Goal: Task Accomplishment & Management: Manage account settings

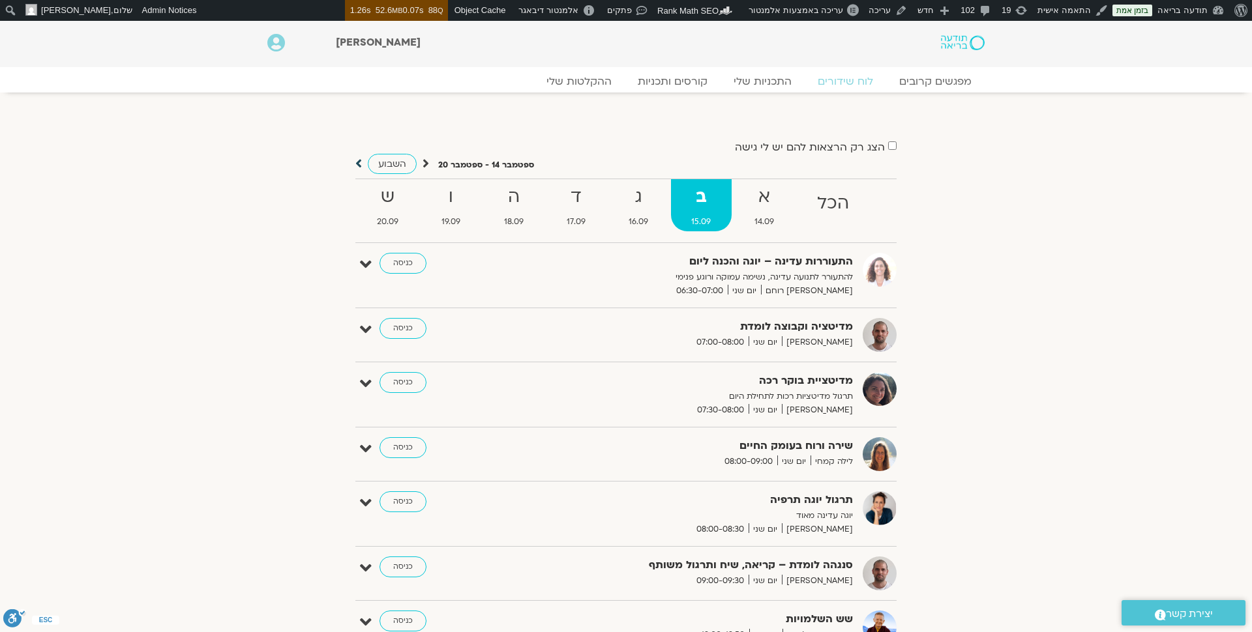
click at [360, 160] on icon at bounding box center [358, 163] width 7 height 13
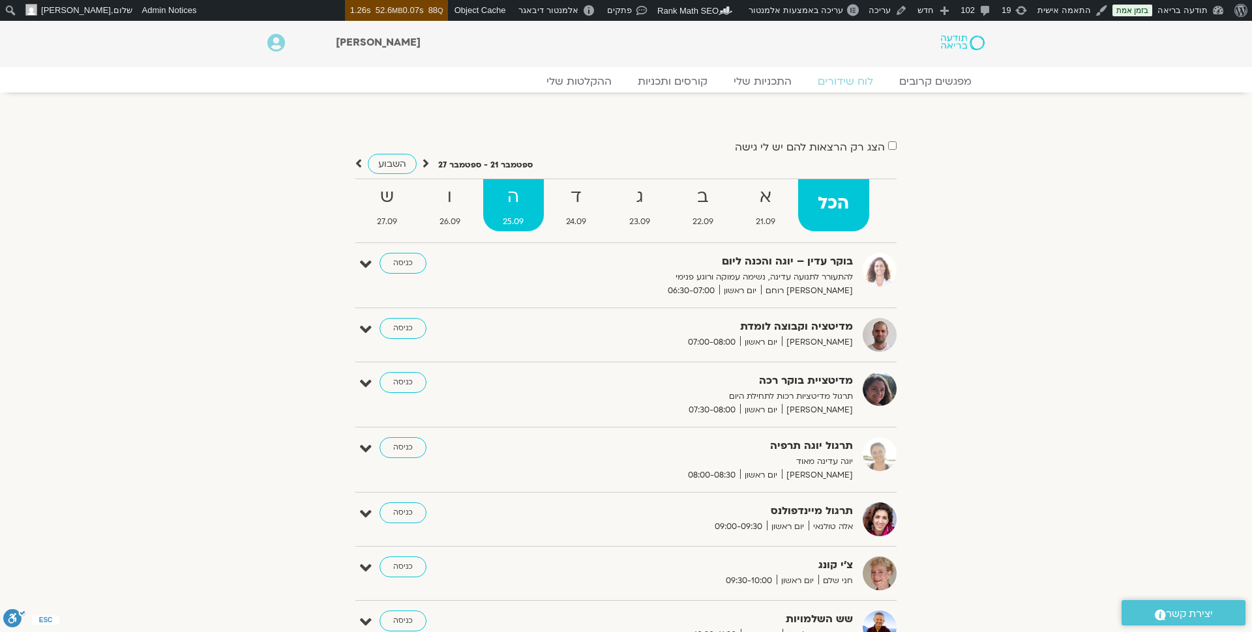
click at [507, 206] on strong "ה" at bounding box center [513, 197] width 61 height 29
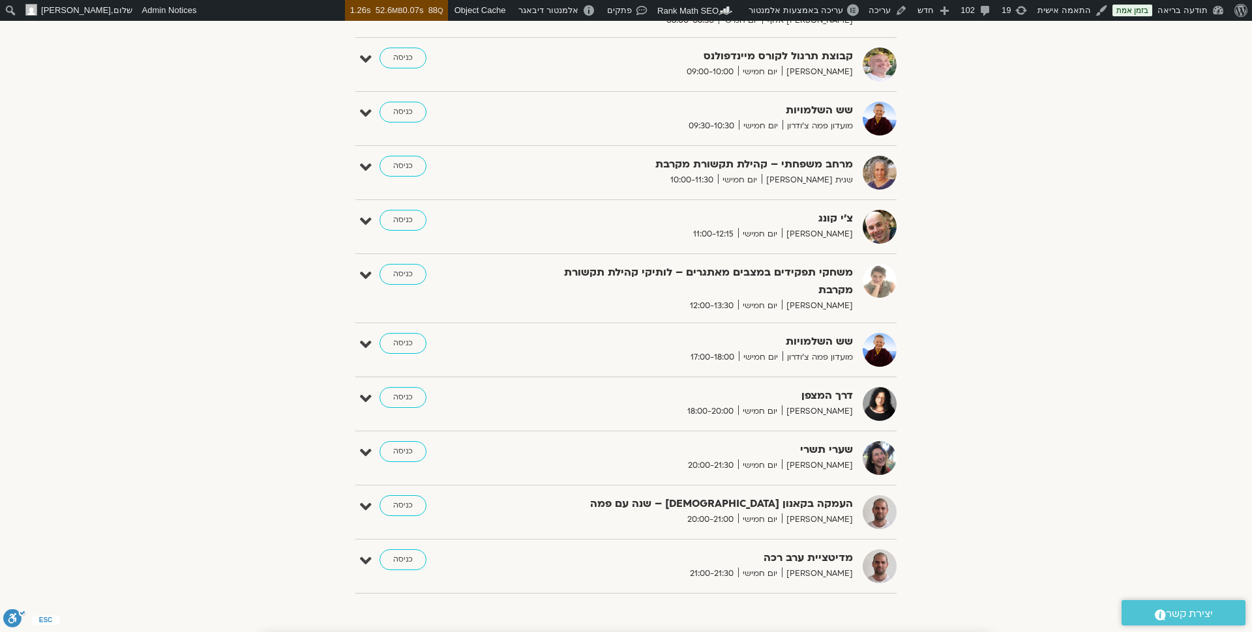
scroll to position [454, 0]
click at [908, 274] on link at bounding box center [910, 283] width 23 height 23
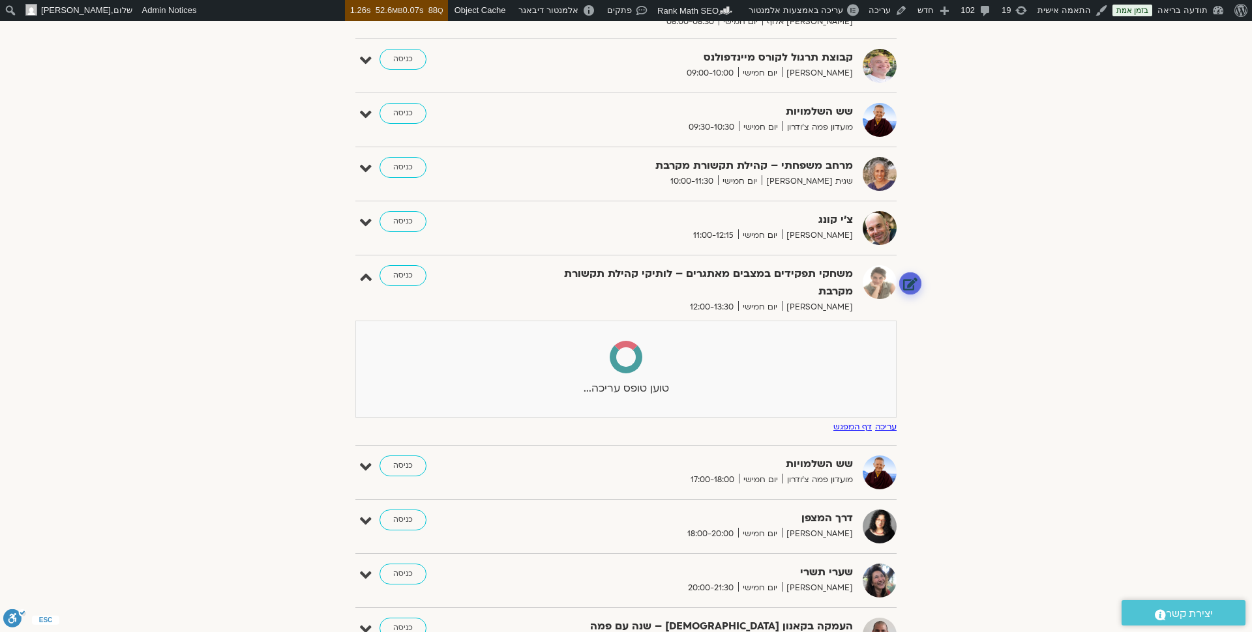
select select
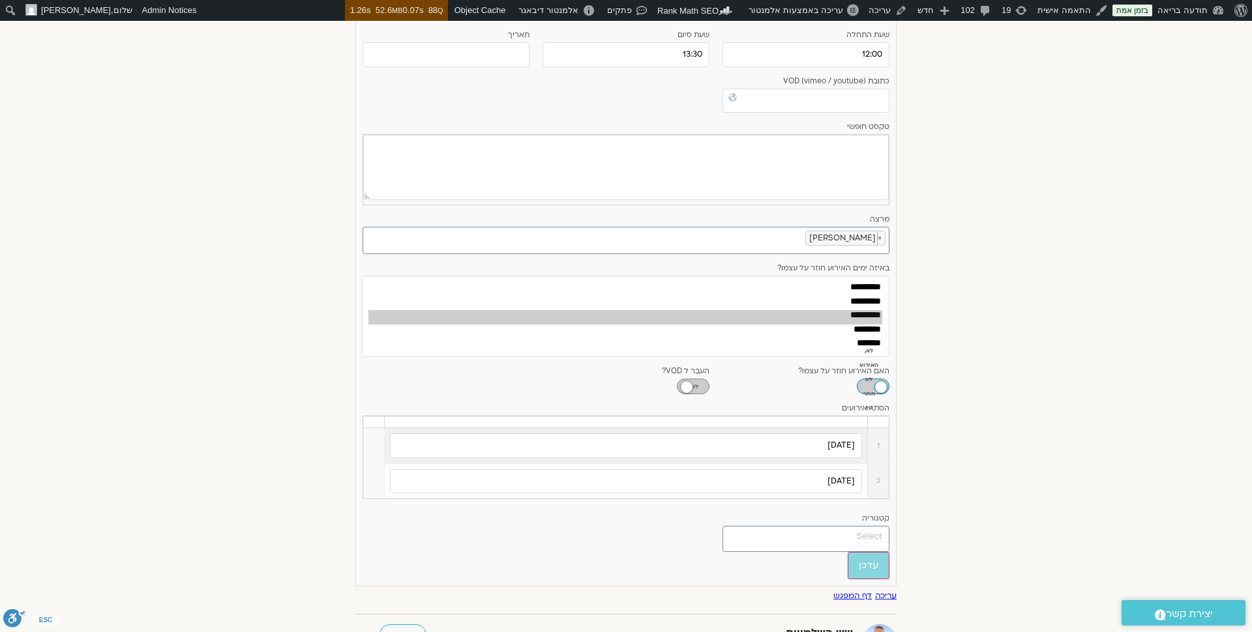
scroll to position [844, 0]
click at [369, 476] on link at bounding box center [372, 482] width 13 height 13
click at [353, 448] on link "הסר" at bounding box center [355, 446] width 21 height 14
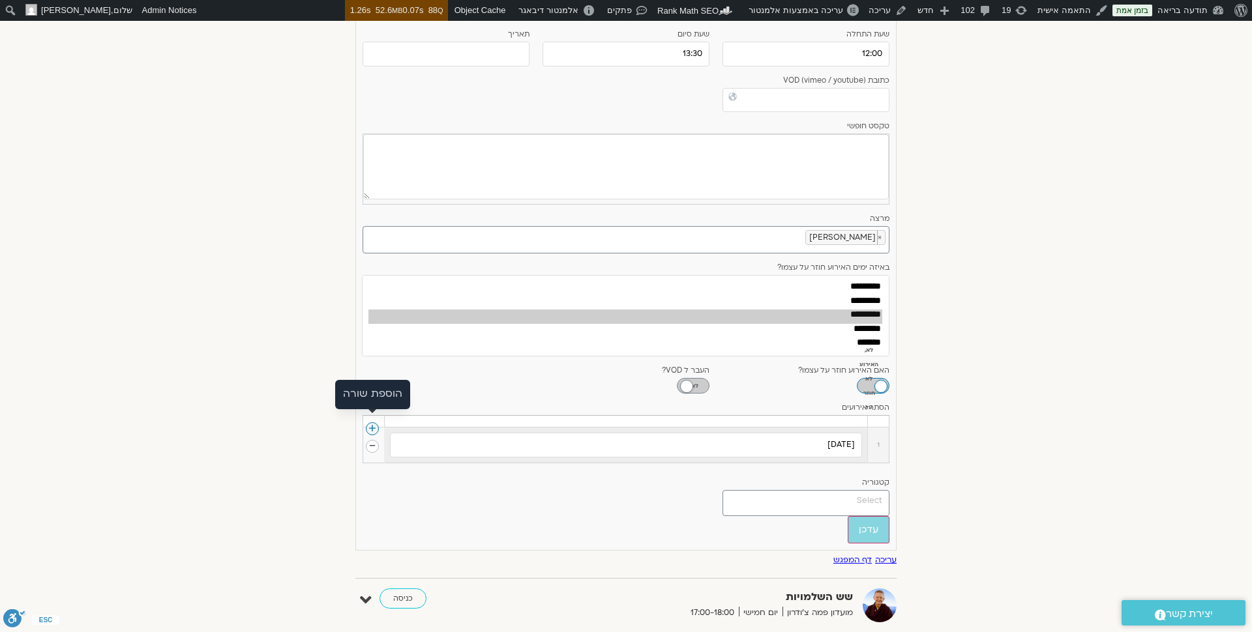
click at [372, 422] on link at bounding box center [372, 428] width 13 height 13
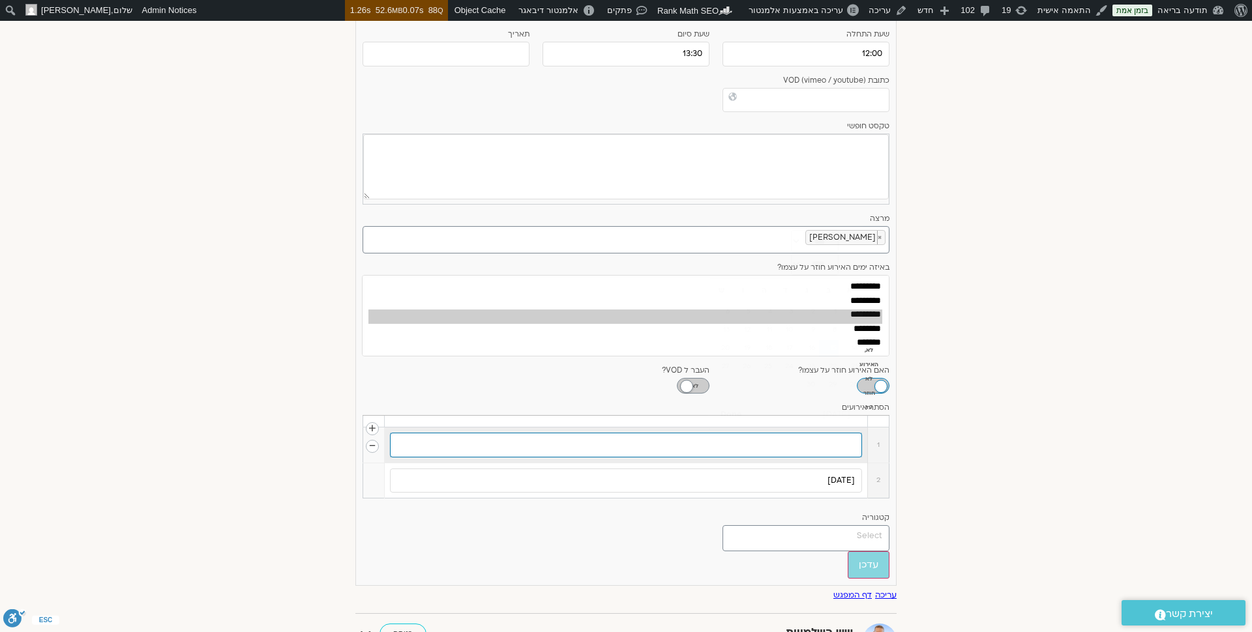
click at [807, 433] on input "text" at bounding box center [626, 445] width 472 height 25
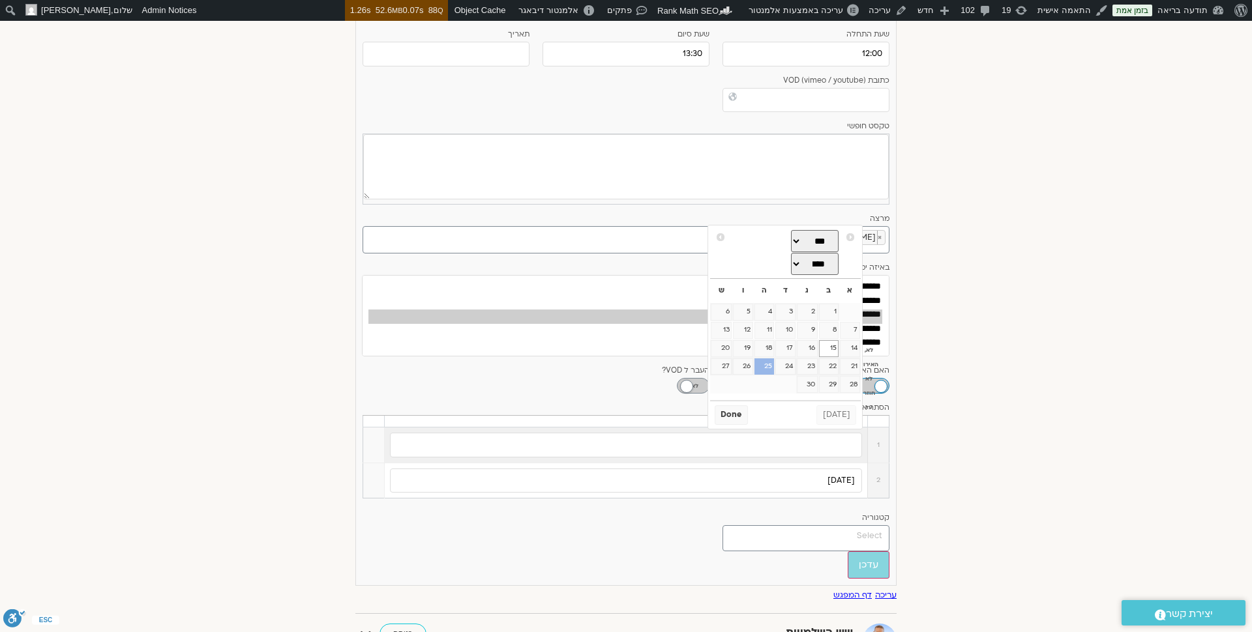
click at [767, 363] on link "25" at bounding box center [764, 367] width 20 height 17
type input "[DATE]"
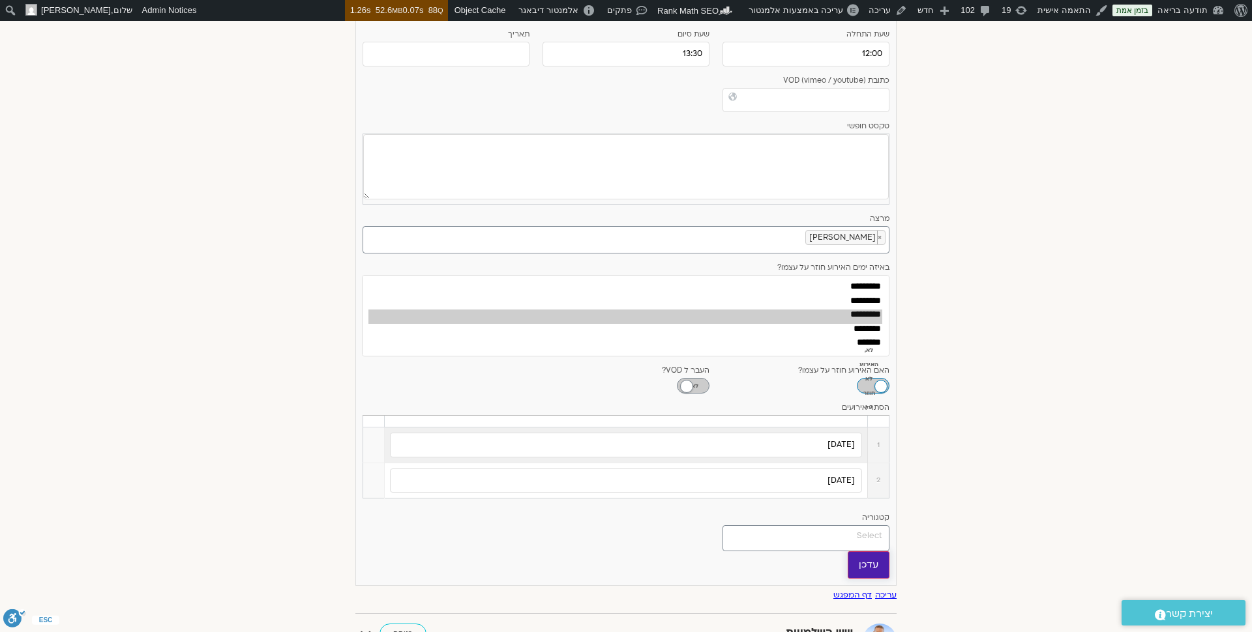
click at [872, 563] on input "עדכן" at bounding box center [868, 565] width 42 height 27
type input "עדכן"
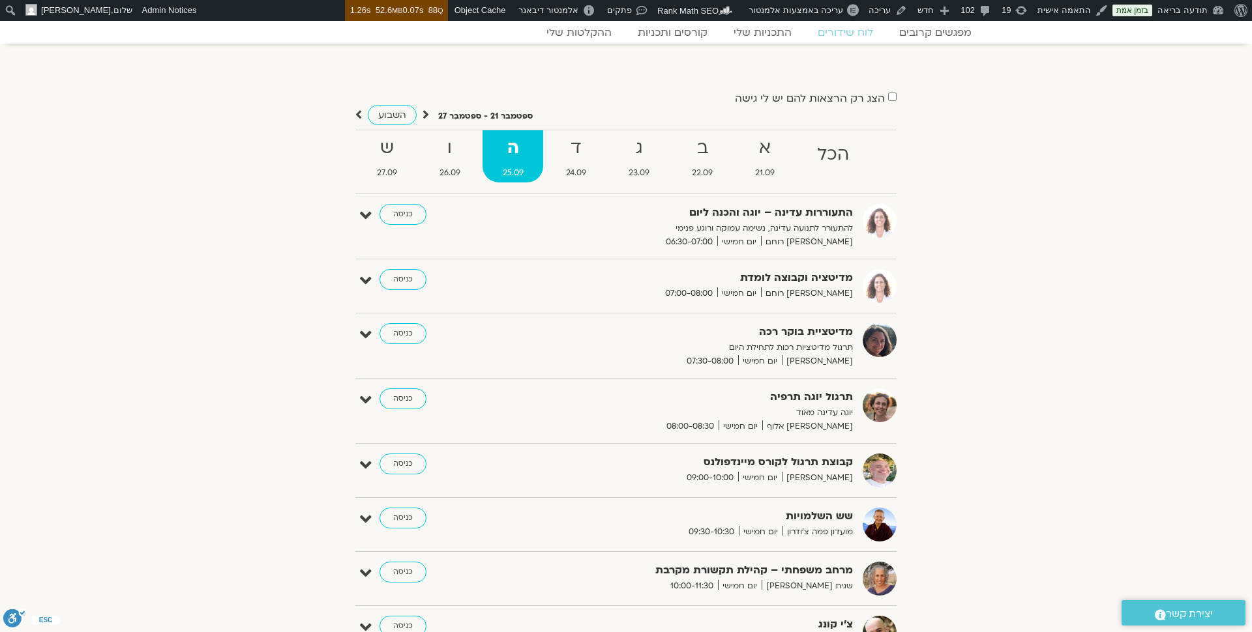
scroll to position [0, 0]
